Goal: Navigation & Orientation: Find specific page/section

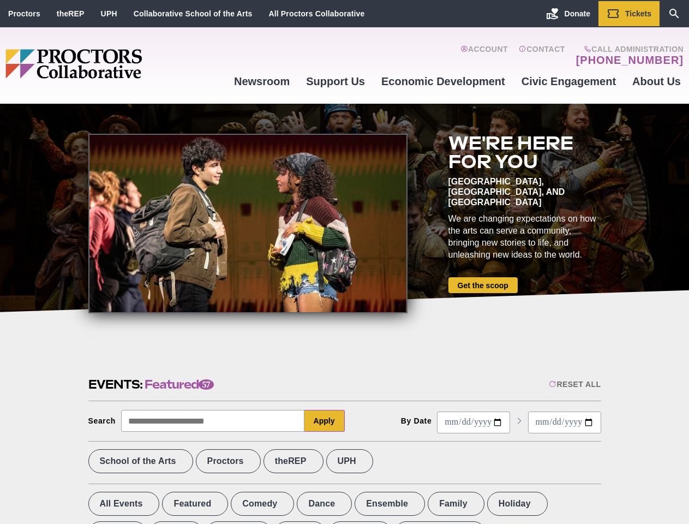
click at [344, 262] on div at bounding box center [247, 224] width 319 height 180
click at [574, 384] on div "Reset All" at bounding box center [575, 384] width 52 height 9
click at [325, 421] on button "Apply" at bounding box center [325, 421] width 40 height 22
